Goal: Share content: Share content

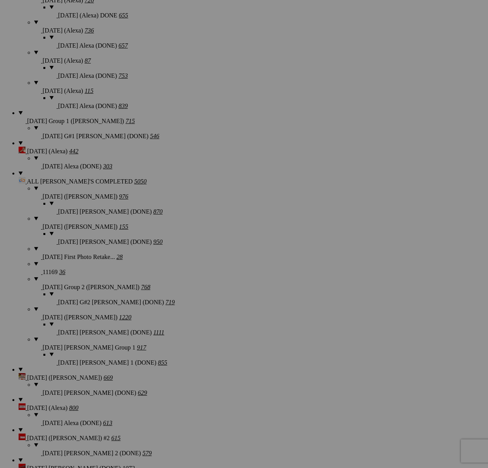
scroll to position [947, 0]
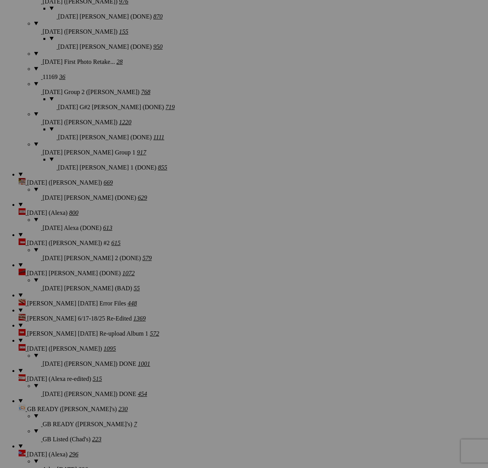
scroll to position [1080, 0]
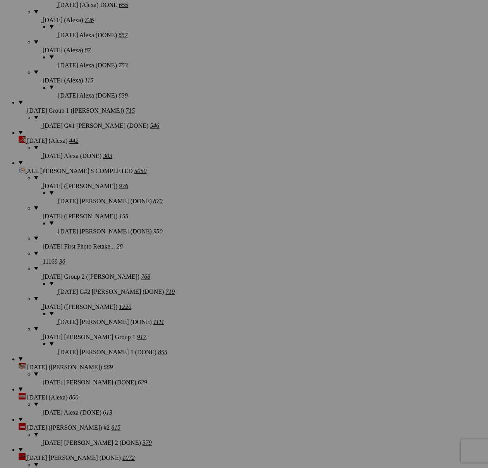
scroll to position [967, 0]
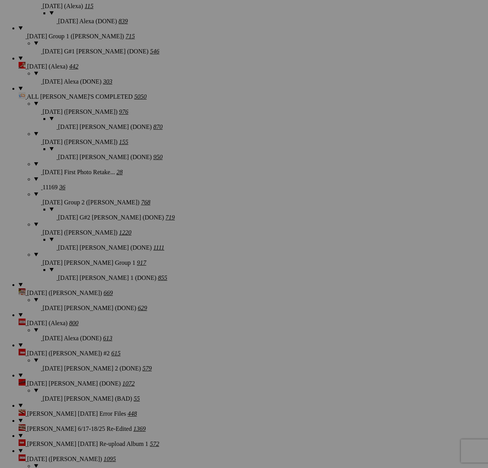
scroll to position [1031, 0]
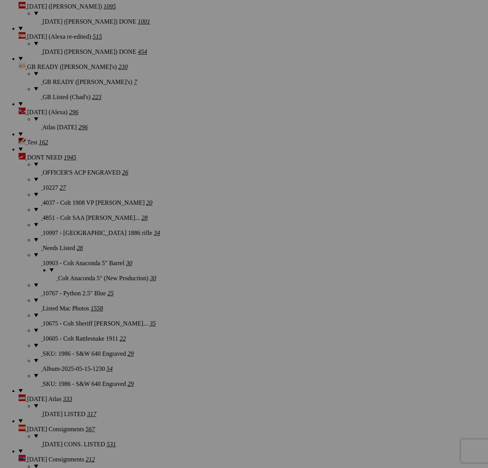
scroll to position [1526, 0]
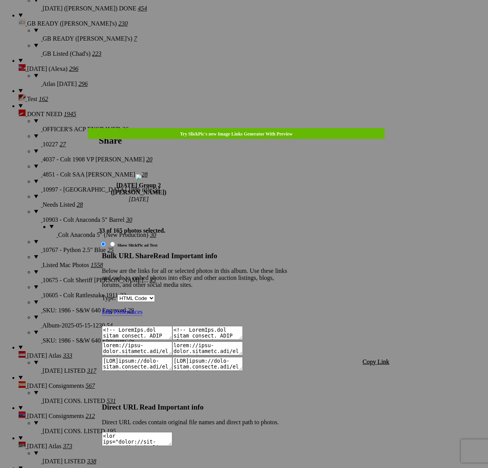
type textarea "<!-- [DOMAIN_NAME] image hosting. HTML Bulk Share code Starts Here --> <div sty…"
click at [381, 359] on span "Copy Link" at bounding box center [376, 362] width 27 height 7
click at [253, 22] on div at bounding box center [244, 234] width 488 height 468
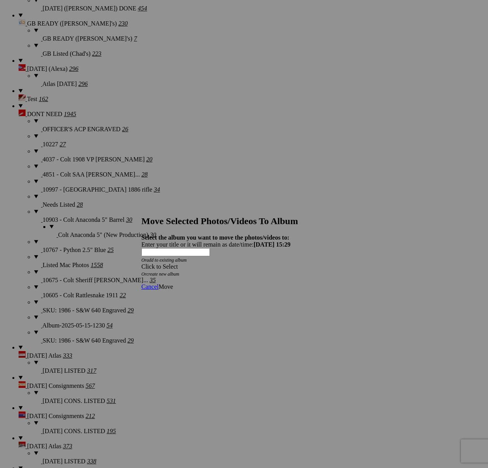
click at [179, 272] on icon "Or create new album" at bounding box center [160, 274] width 38 height 5
click at [254, 263] on div "Click to Select" at bounding box center [243, 266] width 205 height 7
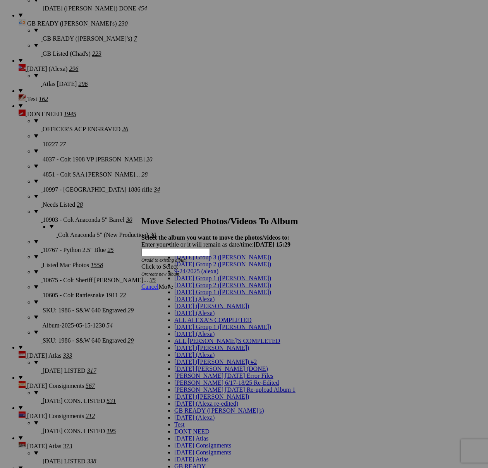
click at [210, 289] on span "[DATE] Group 2 ([PERSON_NAME])" at bounding box center [222, 285] width 97 height 7
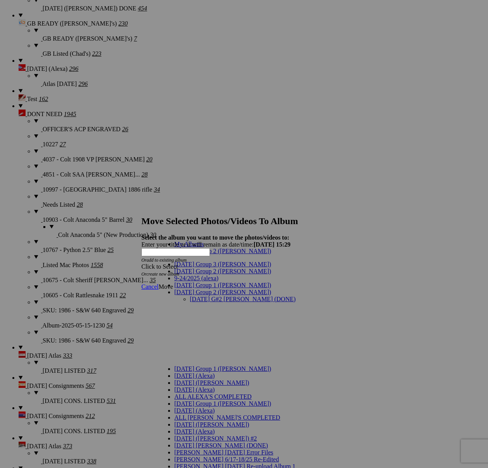
click at [210, 296] on link "[DATE] G#2 [PERSON_NAME] (DONE)" at bounding box center [243, 299] width 106 height 7
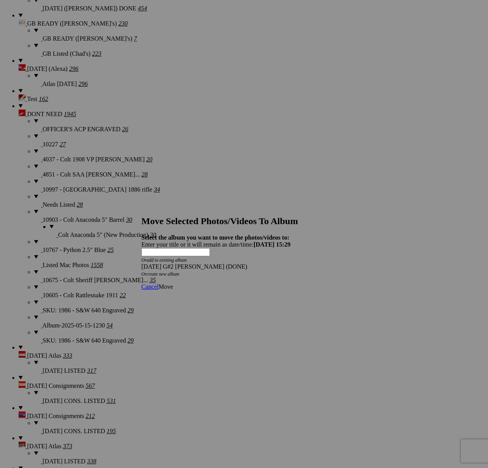
click at [173, 284] on span "Move" at bounding box center [165, 287] width 14 height 7
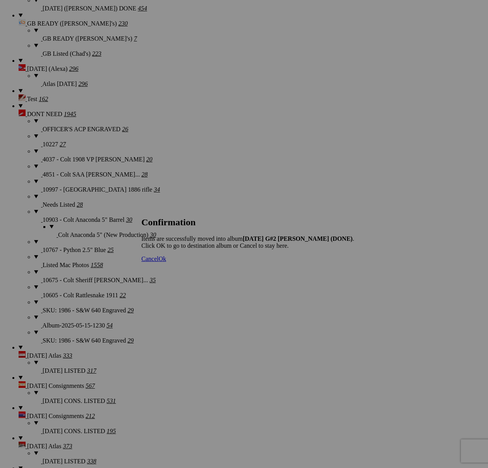
click at [158, 262] on span "Cancel" at bounding box center [149, 259] width 17 height 7
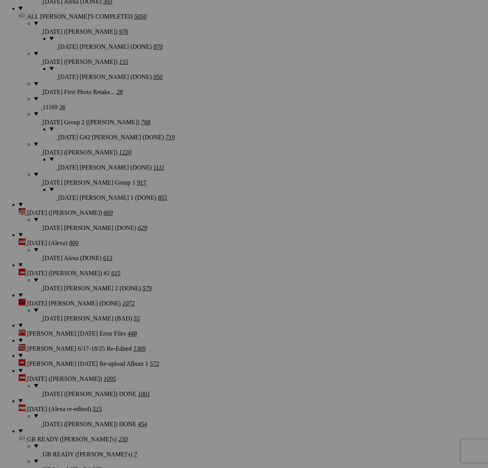
scroll to position [1087, 0]
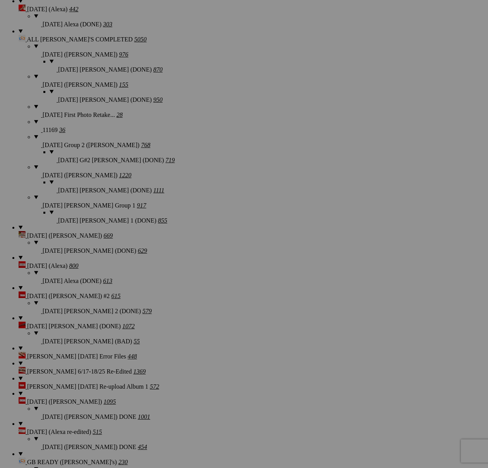
scroll to position [1740, 0]
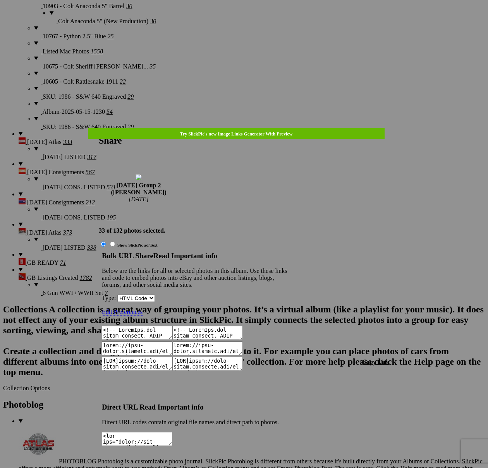
click at [383, 359] on span "Copy Link" at bounding box center [376, 362] width 27 height 7
click at [259, 22] on div at bounding box center [244, 234] width 488 height 468
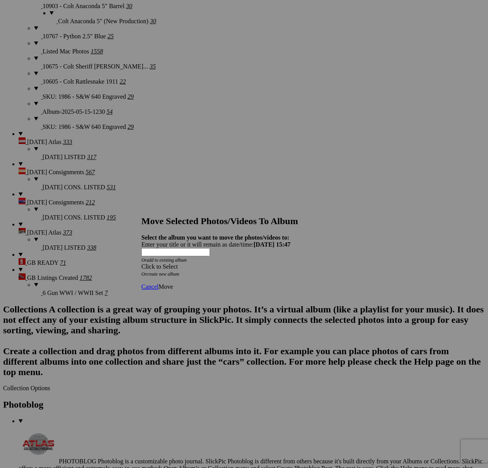
click at [141, 263] on span at bounding box center [141, 266] width 0 height 7
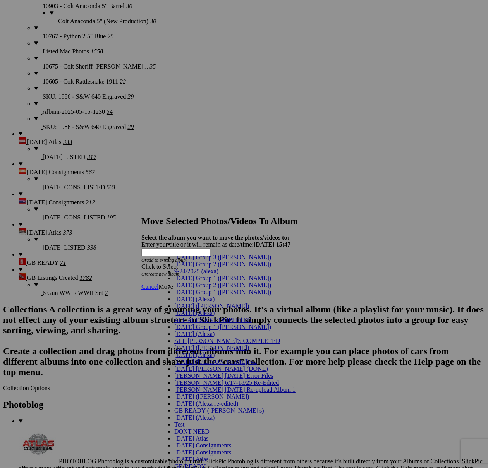
click at [191, 289] on span "[DATE] Group 2 ([PERSON_NAME])" at bounding box center [222, 285] width 97 height 7
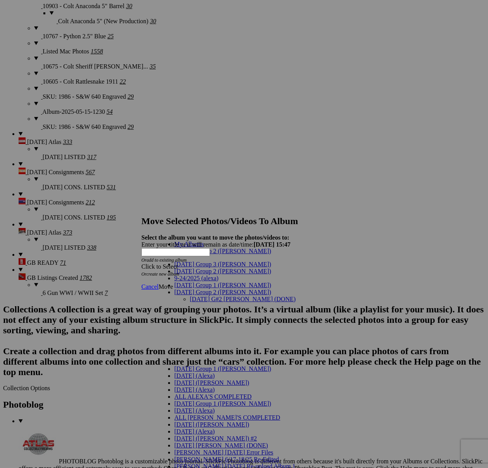
click at [190, 296] on link "[DATE] G#2 [PERSON_NAME] (DONE)" at bounding box center [243, 299] width 106 height 7
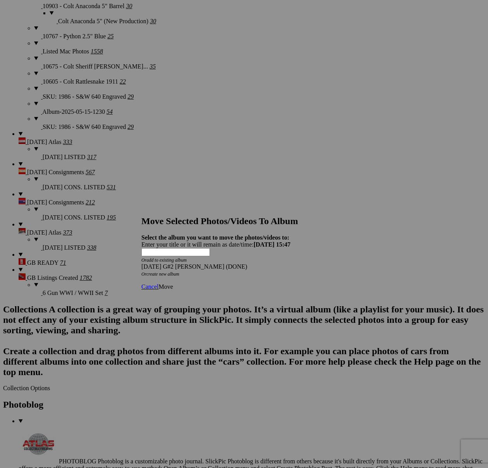
drag, startPoint x: 342, startPoint y: 269, endPoint x: 334, endPoint y: 269, distance: 8.1
click at [173, 284] on span "Move" at bounding box center [165, 287] width 14 height 7
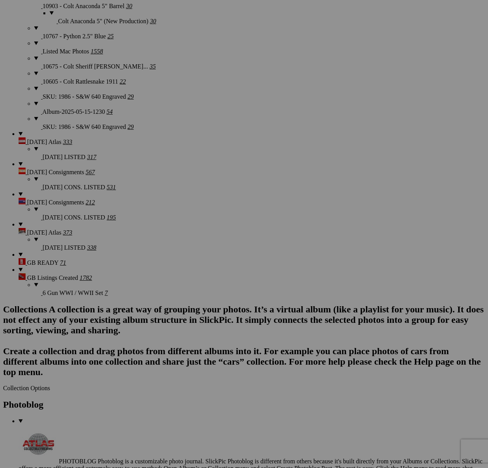
scroll to position [1710, 0]
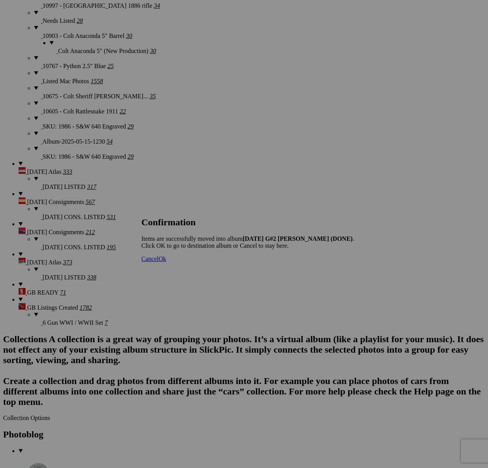
click at [158, 262] on span "Cancel" at bounding box center [149, 259] width 17 height 7
